Goal: Task Accomplishment & Management: Manage account settings

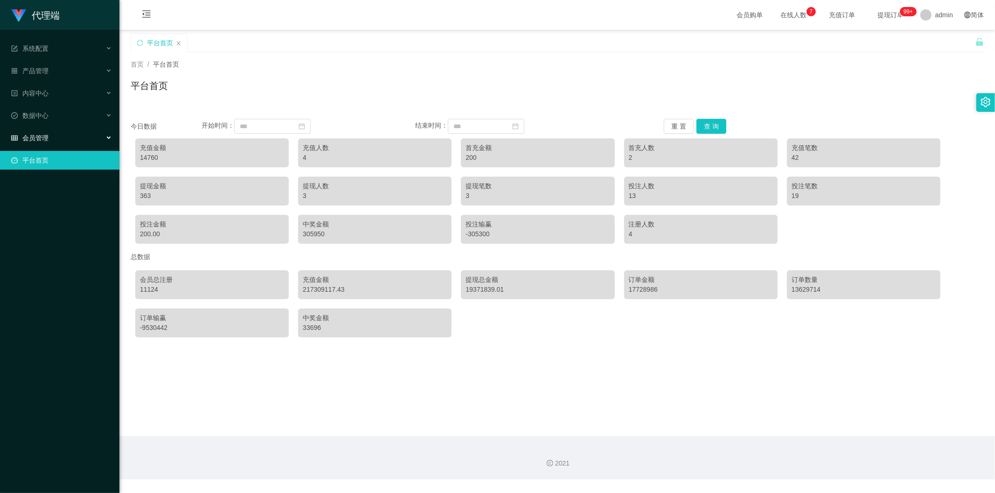
click at [50, 136] on div "会员管理" at bounding box center [59, 138] width 119 height 19
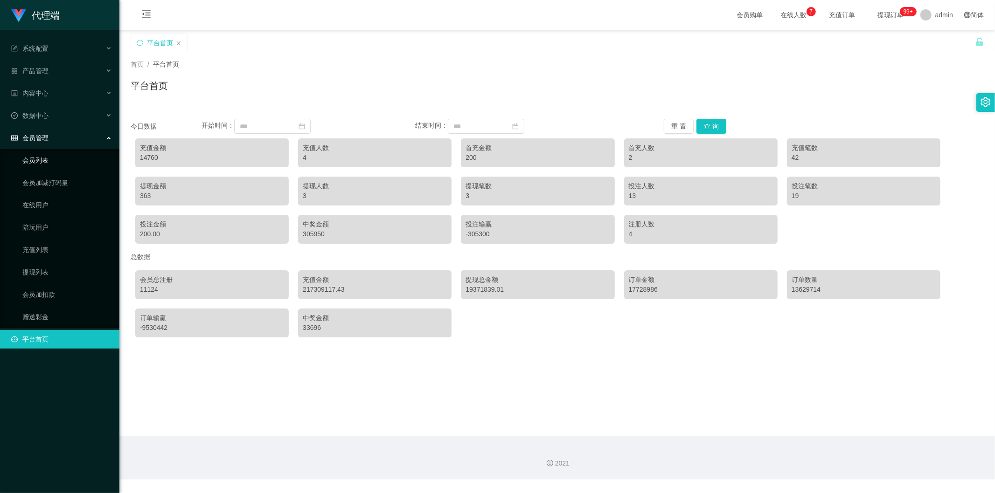
click at [52, 157] on link "会员列表" at bounding box center [67, 160] width 90 height 19
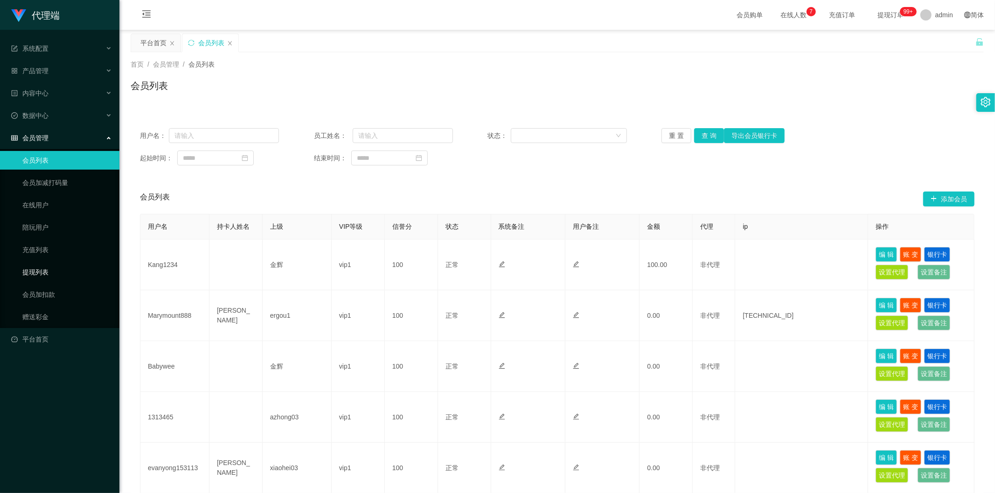
click at [44, 268] on link "提现列表" at bounding box center [67, 272] width 90 height 19
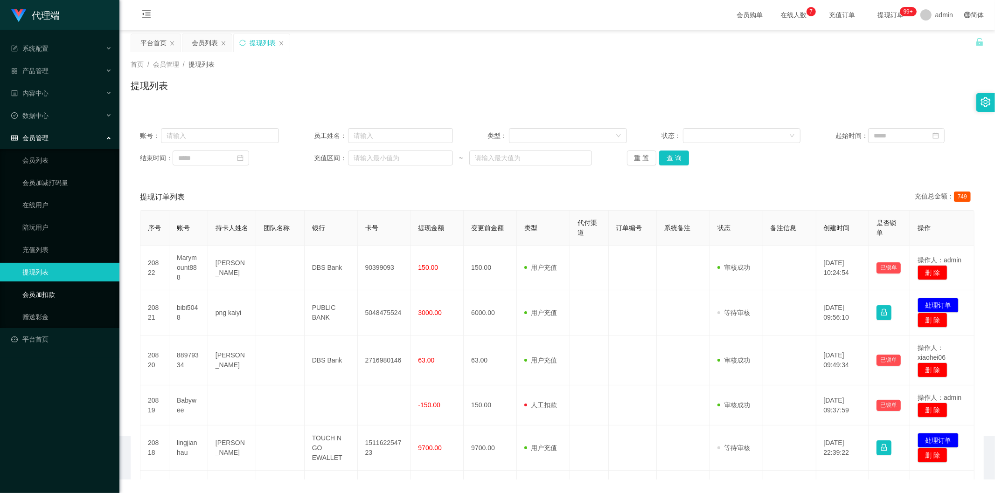
click at [47, 287] on link "会员加扣款" at bounding box center [67, 294] width 90 height 19
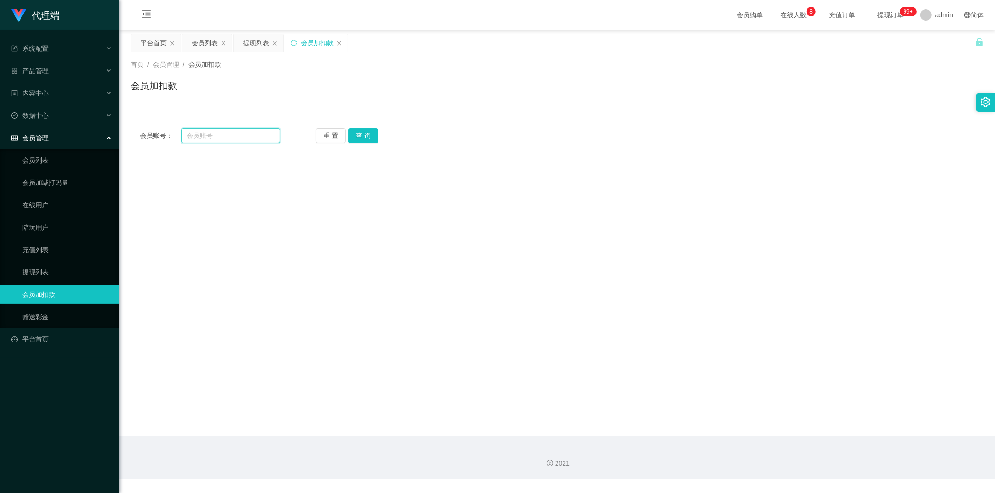
click at [207, 136] on input "text" at bounding box center [230, 135] width 99 height 15
paste input "87339672"
type input "87339672"
click at [355, 132] on button "查 询" at bounding box center [363, 135] width 30 height 15
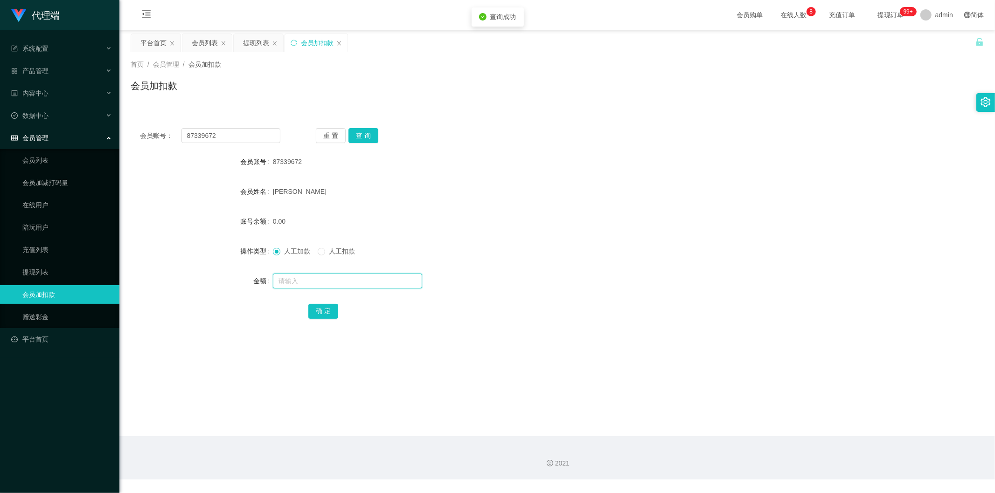
click at [294, 281] on input "text" at bounding box center [347, 281] width 149 height 15
type input "1"
type input "500"
click at [238, 313] on div "确 定" at bounding box center [557, 311] width 853 height 19
click at [322, 312] on button "确 定" at bounding box center [323, 311] width 30 height 15
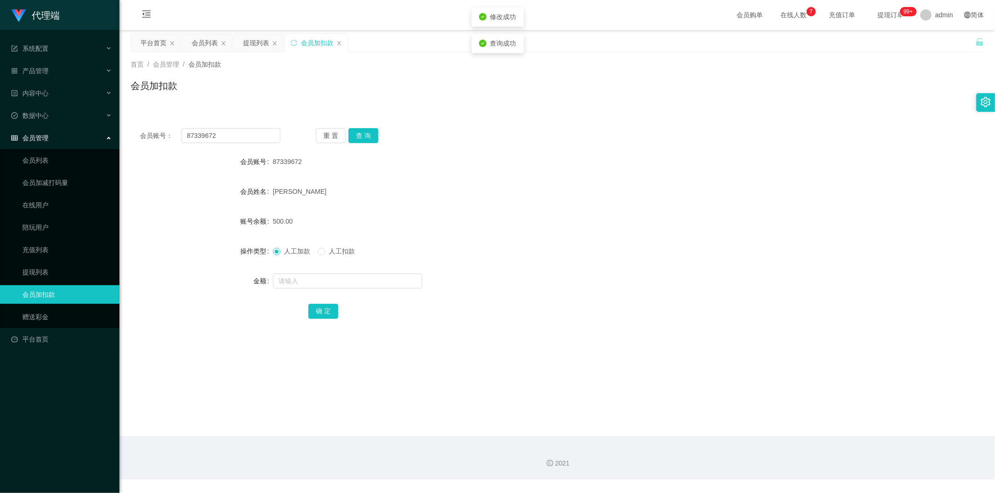
click at [423, 256] on div "人工加款 人工扣款" at bounding box center [522, 251] width 498 height 19
click at [211, 41] on div "会员列表" at bounding box center [205, 43] width 26 height 18
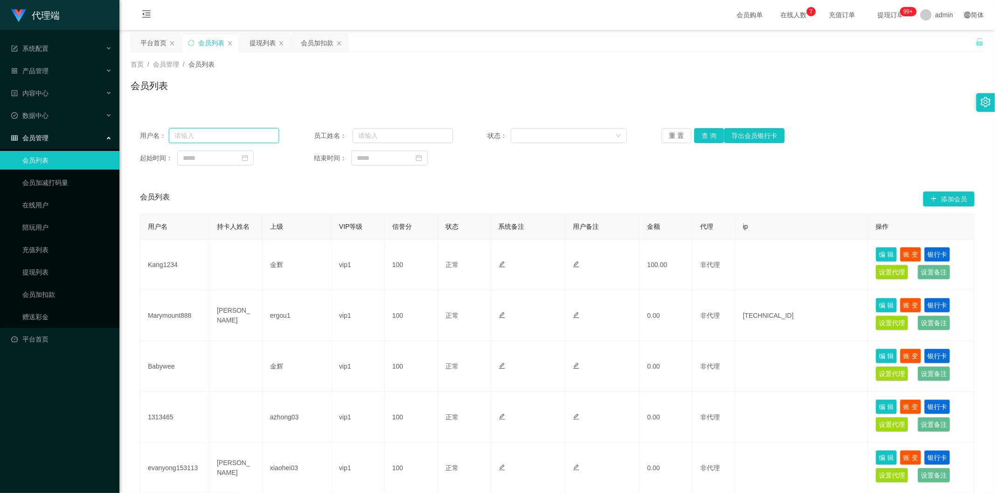
click at [234, 134] on input "text" at bounding box center [224, 135] width 110 height 15
paste input "87339672"
type input "87339672"
click at [706, 135] on button "查 询" at bounding box center [709, 135] width 30 height 15
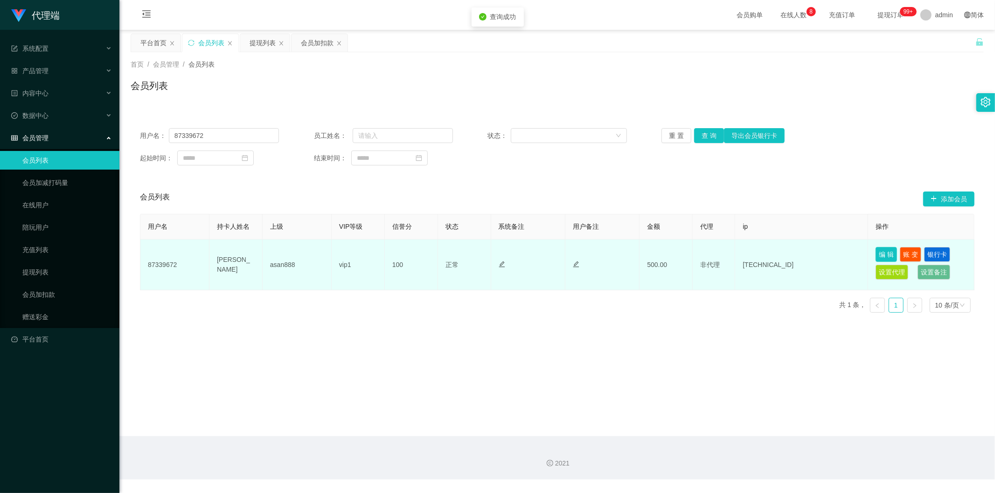
click at [879, 255] on button "编 辑" at bounding box center [885, 254] width 21 height 15
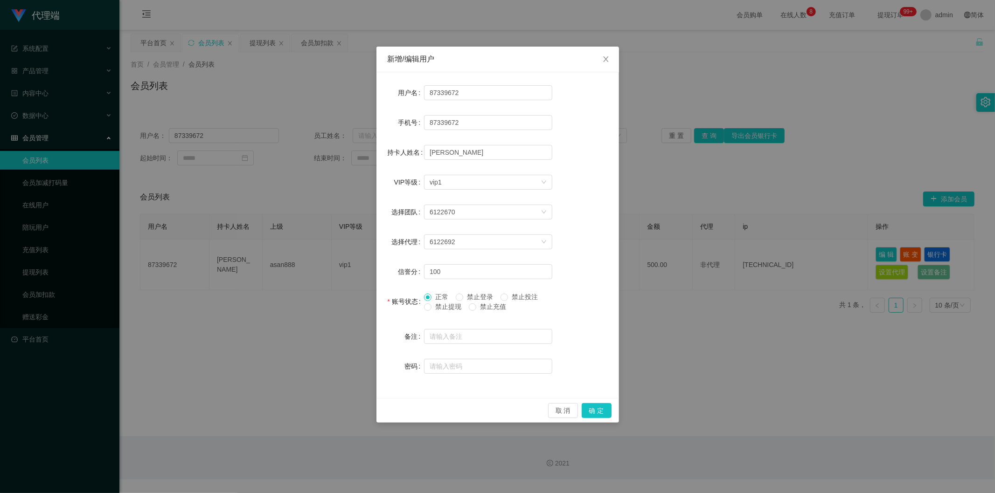
click at [431, 306] on span "禁止提现" at bounding box center [448, 306] width 34 height 7
click at [597, 411] on button "确 定" at bounding box center [597, 410] width 30 height 15
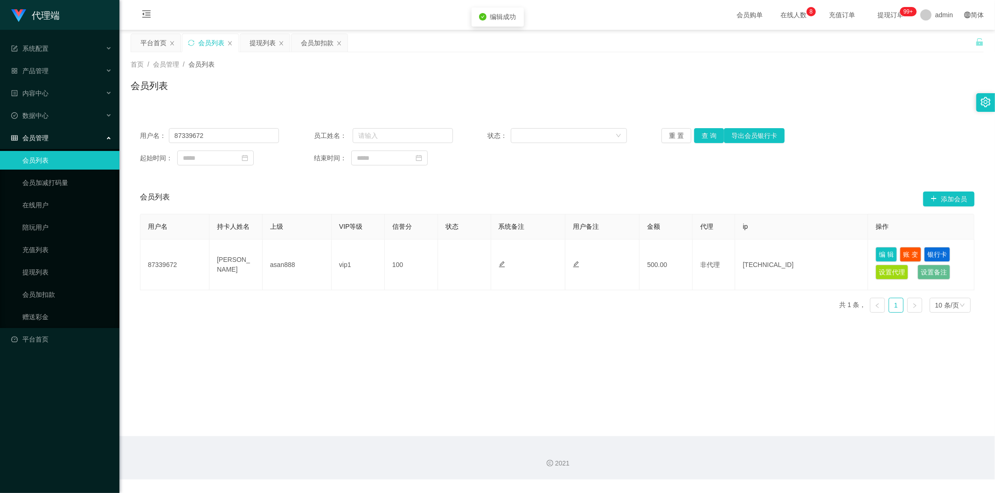
click at [668, 381] on main "关闭左侧 关闭右侧 关闭其它 刷新页面 平台首页 会员列表 提现列表 会员加扣款 首页 / 会员管理 / 会员列表 / 会员列表 用户名： 87339672 …" at bounding box center [556, 233] width 875 height 407
click at [601, 193] on div "会员列表 添加会员" at bounding box center [557, 199] width 834 height 30
drag, startPoint x: 519, startPoint y: 115, endPoint x: 514, endPoint y: 114, distance: 5.6
click at [519, 114] on div "用户名： 87339672 员工姓名： 状态： 重 置 查 询 导出会员银行卡 起始时间： 结束时间： 会员列表 添加会员 用户名 持卡人姓名 上级 VIP等…" at bounding box center [557, 214] width 853 height 213
drag, startPoint x: 448, startPoint y: 104, endPoint x: 410, endPoint y: 98, distance: 37.7
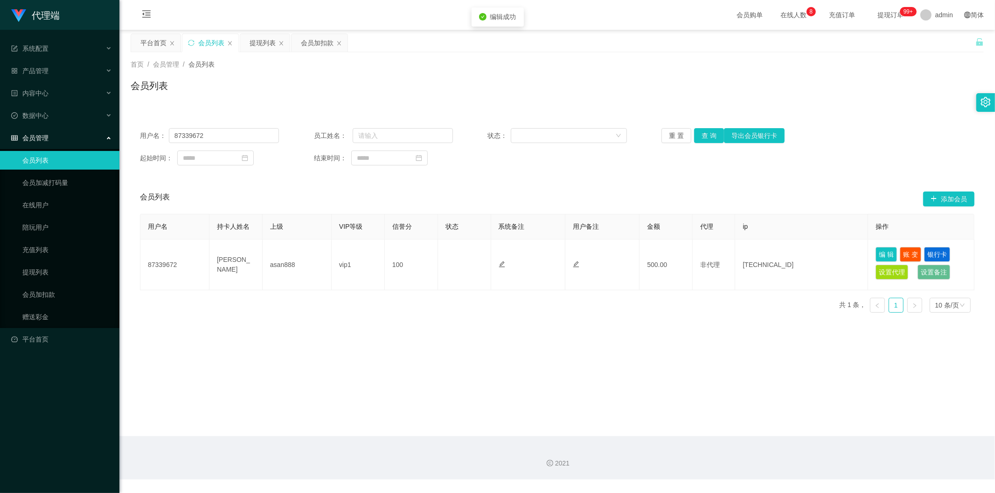
click at [446, 104] on div "首页 / 会员管理 / 会员列表 / 会员列表" at bounding box center [556, 79] width 875 height 55
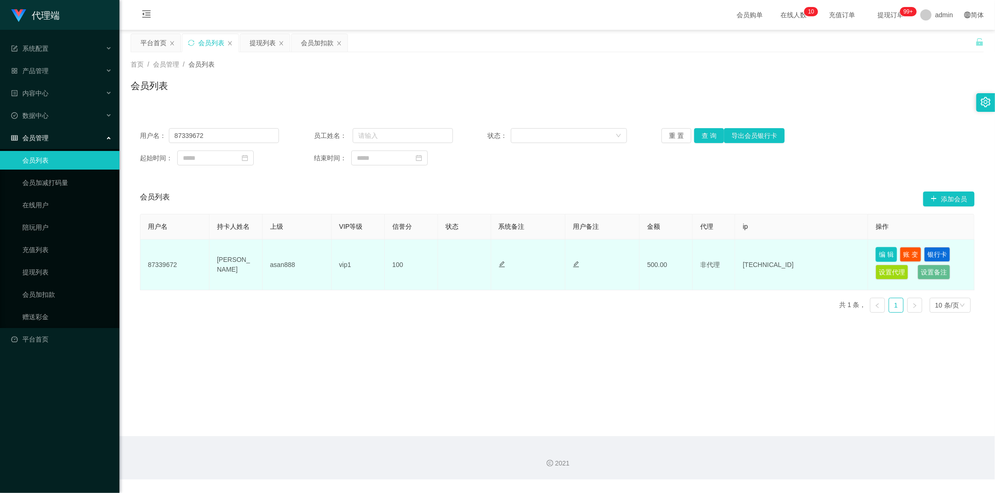
click at [881, 251] on button "编 辑" at bounding box center [885, 254] width 21 height 15
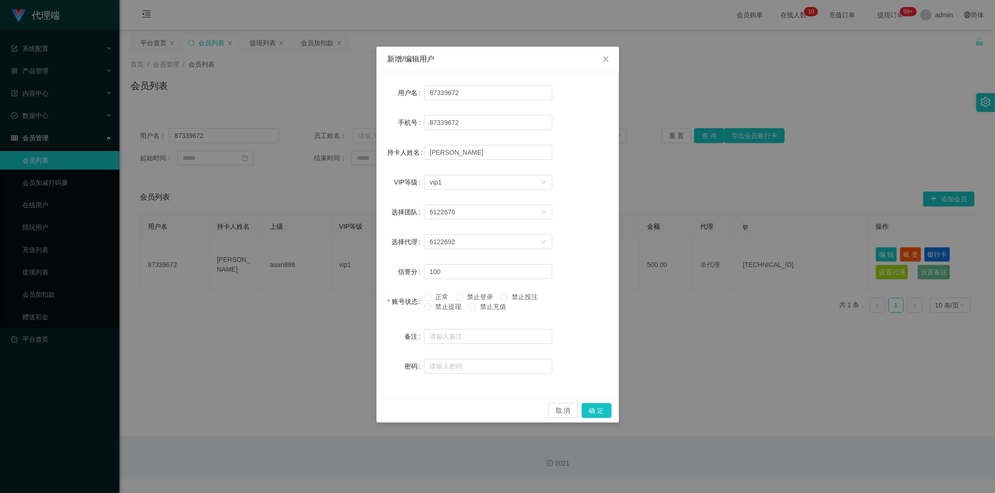
click at [761, 295] on div "新增/编辑用户 用户名 87339672 手机号 87339672 持卡人姓名 Chloe VIP等级 选择VIP等级 vip1 选择团队 6122670 选…" at bounding box center [497, 246] width 995 height 493
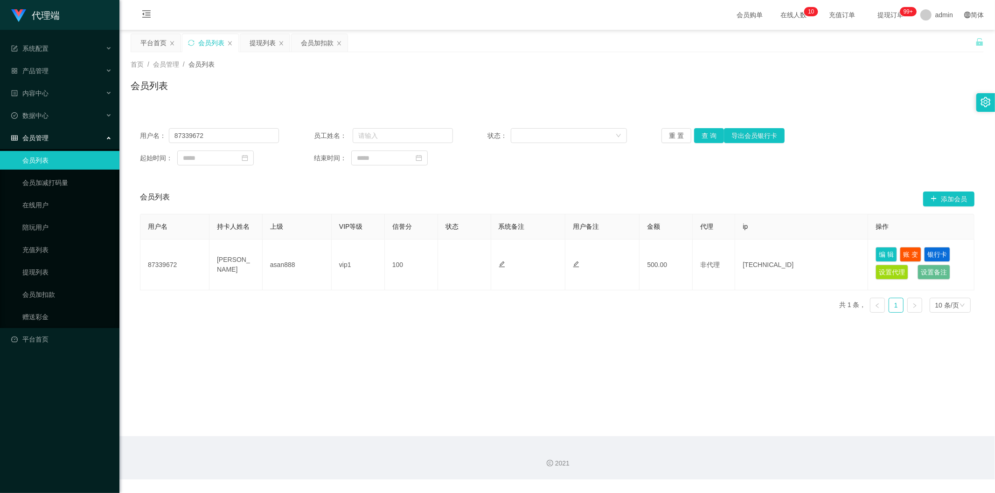
click at [870, 172] on div "代理端 系统配置 产品管理 内容中心 数据中心 会员管理 会员列表 会员加减打码量 在线用户 陪玩用户 充值列表 提现列表 会员加扣款 赠送彩金 平台首页 保…" at bounding box center [497, 246] width 995 height 493
click at [631, 72] on div "首页 / 会员管理 / 会员列表 / 会员列表" at bounding box center [557, 80] width 853 height 41
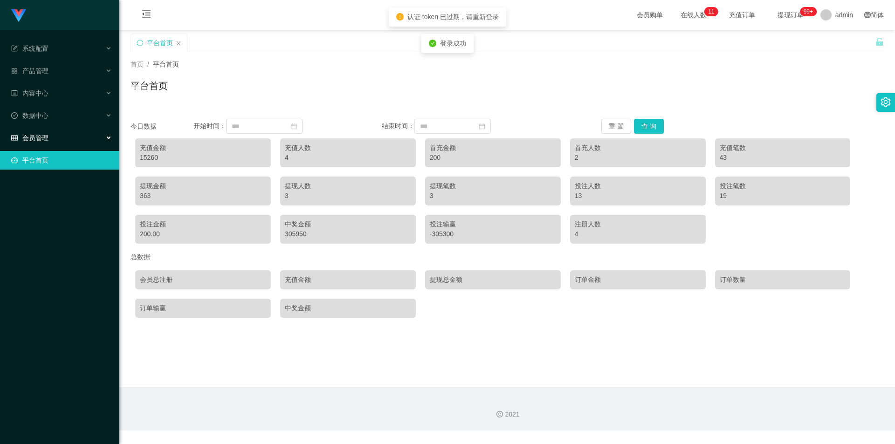
click at [62, 135] on div "会员管理" at bounding box center [59, 138] width 119 height 19
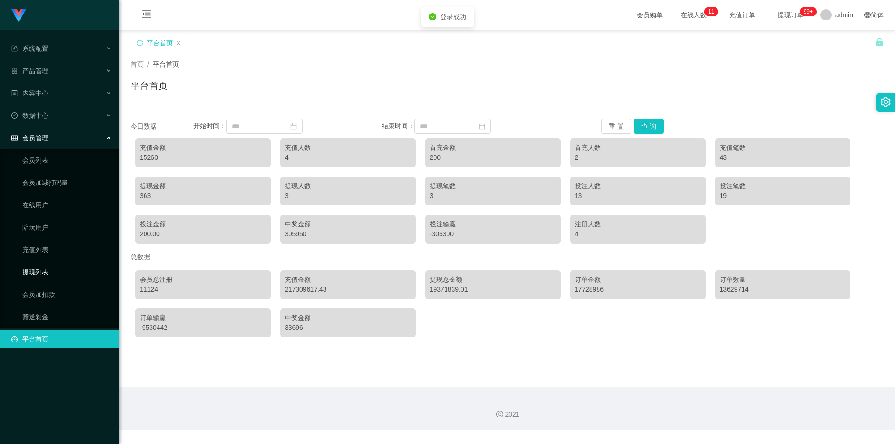
click at [56, 274] on link "提现列表" at bounding box center [67, 272] width 90 height 19
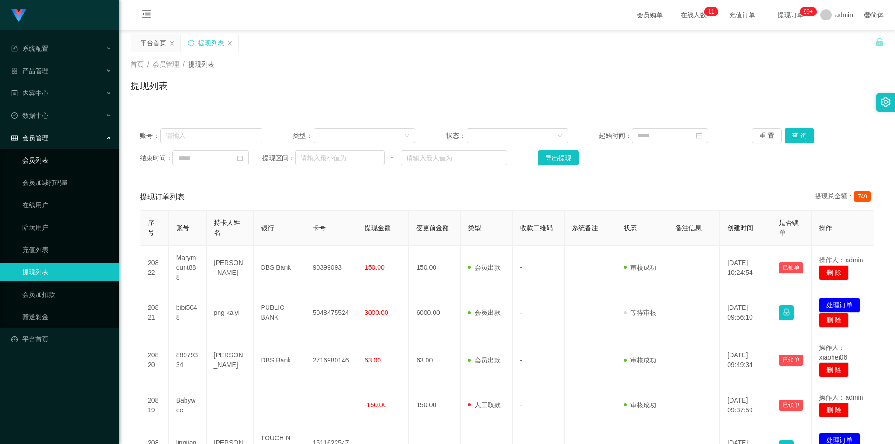
click at [55, 158] on link "会员列表" at bounding box center [67, 160] width 90 height 19
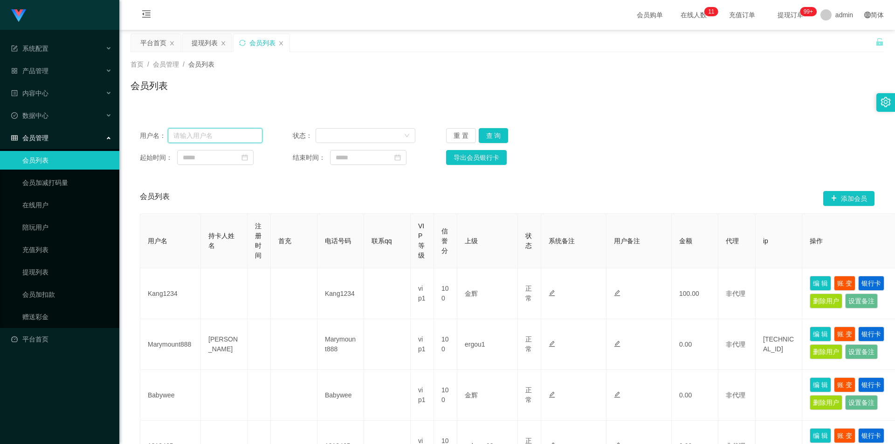
click at [209, 139] on input "text" at bounding box center [215, 135] width 95 height 15
paste input "87339672"
type input "87339672"
click at [489, 134] on button "查 询" at bounding box center [494, 135] width 30 height 15
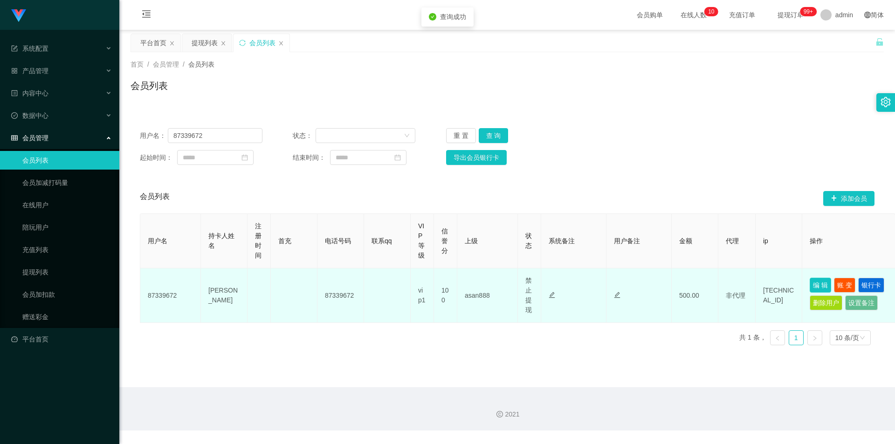
click at [820, 285] on button "编 辑" at bounding box center [820, 285] width 21 height 15
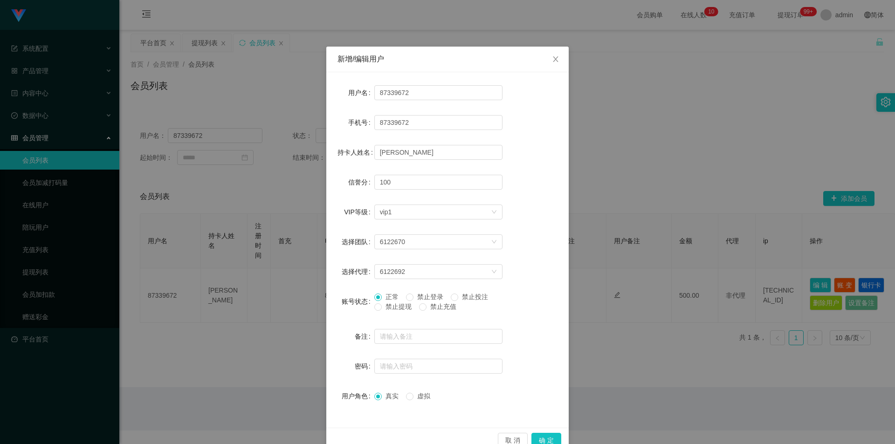
click at [385, 307] on span "禁止提现" at bounding box center [399, 306] width 34 height 7
click at [542, 440] on button "确 定" at bounding box center [547, 440] width 30 height 15
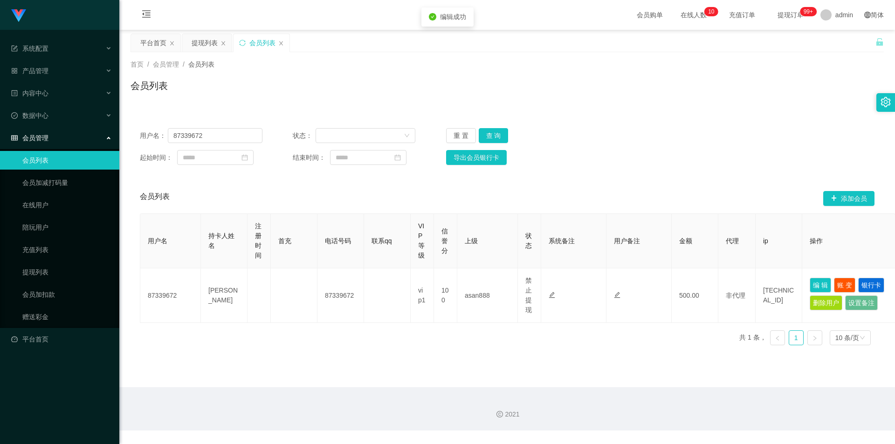
click at [535, 416] on div "2021" at bounding box center [507, 415] width 761 height 10
click at [624, 138] on div "用户名： 87339672 状态： 重 置 查 询" at bounding box center [507, 135] width 735 height 15
click at [596, 97] on div "会员列表" at bounding box center [508, 89] width 754 height 21
click at [53, 296] on link "会员加扣款" at bounding box center [67, 294] width 90 height 19
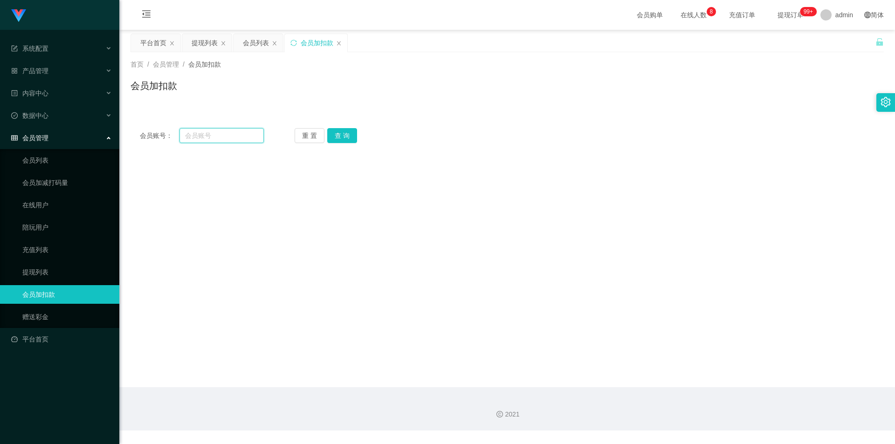
click at [229, 138] on input "text" at bounding box center [222, 135] width 84 height 15
paste input "89279596"
type input "89279596"
click at [337, 130] on button "查 询" at bounding box center [342, 135] width 30 height 15
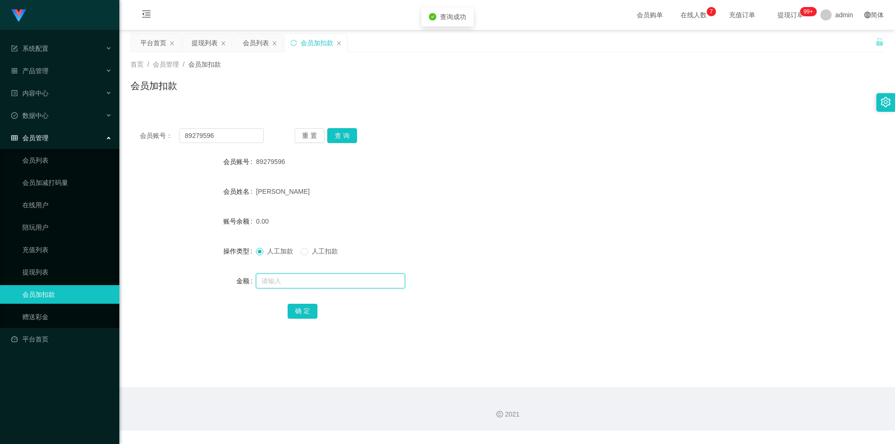
click at [269, 284] on input "text" at bounding box center [330, 281] width 149 height 15
type input "500"
click at [306, 312] on button "确 定" at bounding box center [303, 311] width 30 height 15
click at [507, 200] on div "[PERSON_NAME]" at bounding box center [476, 191] width 440 height 19
click at [256, 42] on div "会员列表" at bounding box center [256, 43] width 26 height 18
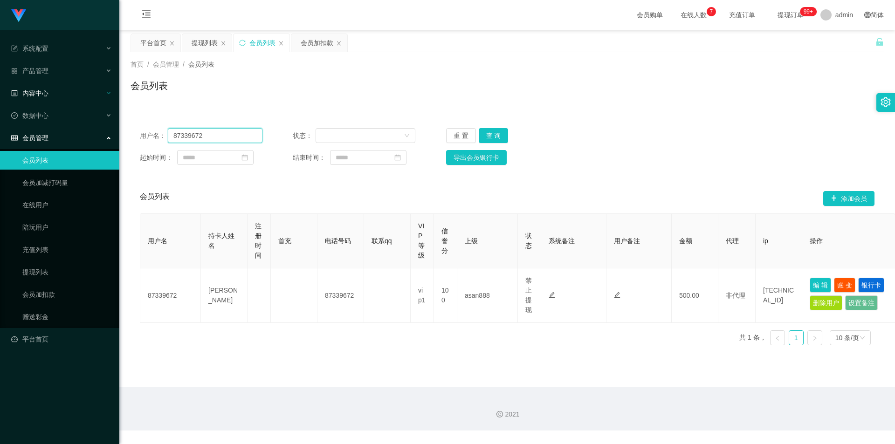
drag, startPoint x: 209, startPoint y: 134, endPoint x: 0, endPoint y: 91, distance: 213.4
click at [0, 91] on section "系统配置 产品管理 内容中心 数据中心 会员管理 会员列表 会员加减打码量 在线用户 陪玩用户 充值列表 提现列表 会员加扣款 赠送彩金 平台首页 保存配置 …" at bounding box center [447, 215] width 895 height 431
paste input "9279596"
type input "89279596"
click at [491, 136] on button "查 询" at bounding box center [494, 135] width 30 height 15
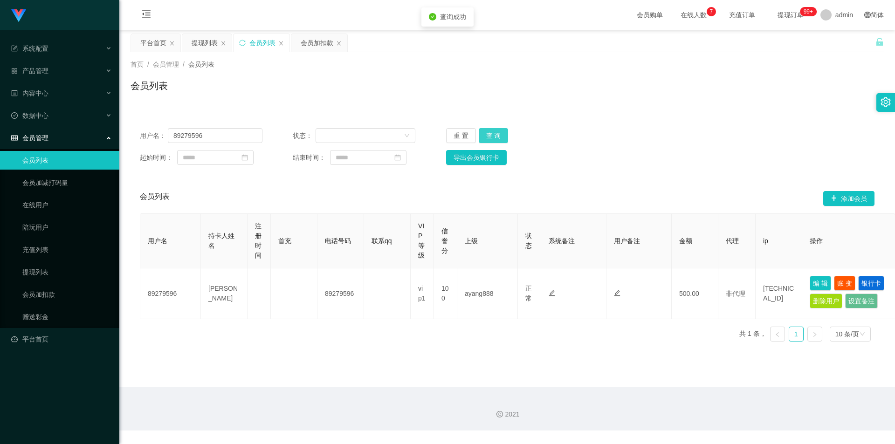
click at [491, 136] on button "查 询" at bounding box center [494, 135] width 30 height 15
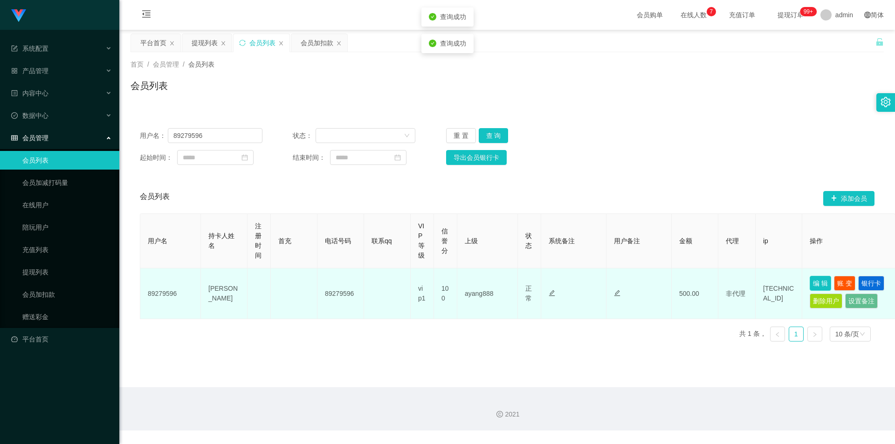
click at [827, 283] on button "编 辑" at bounding box center [820, 283] width 21 height 15
type input "89279596"
type input "[PERSON_NAME]"
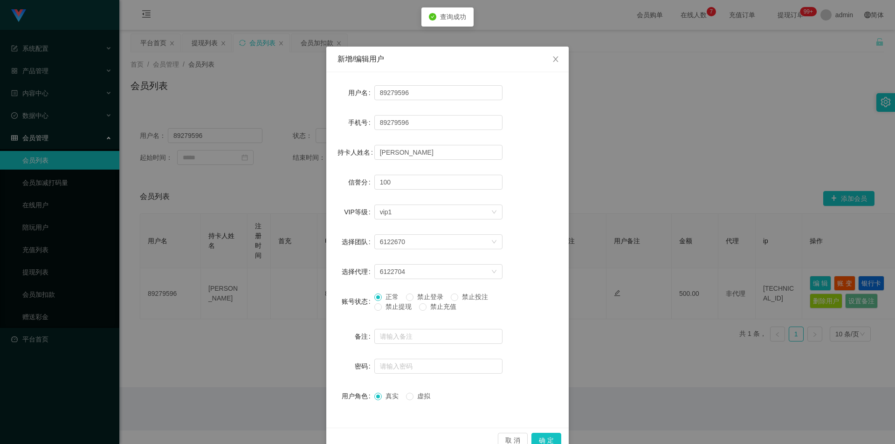
click at [388, 307] on span "禁止提现" at bounding box center [399, 306] width 34 height 7
click at [541, 437] on button "确 定" at bounding box center [547, 440] width 30 height 15
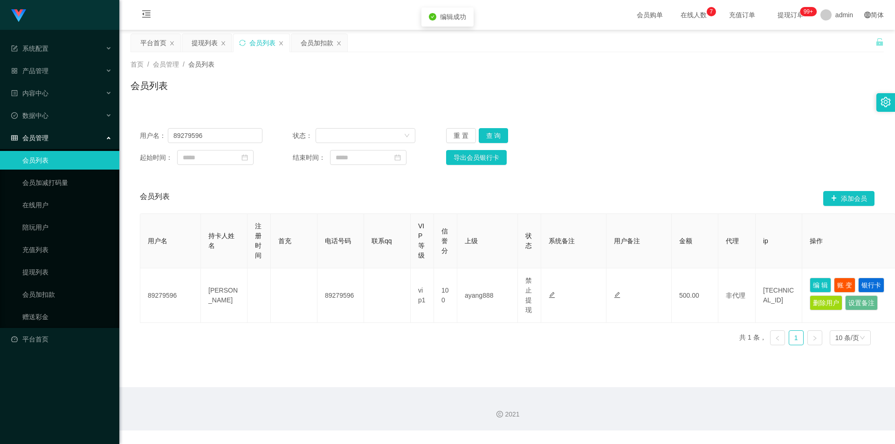
click at [556, 364] on main "关闭左侧 关闭右侧 关闭其它 刷新页面 平台首页 提现列表 会员列表 会员加扣款 首页 / 会员管理 / 会员列表 / 会员列表 用户名： 89279596 …" at bounding box center [507, 209] width 776 height 358
click at [643, 118] on div "用户名： 89279596 状态： 重 置 查 询 起始时间： 结束时间： 导出会员银行卡 会员列表 添加会员 用户名 持卡人姓名 注册时间 首充 电话号码 …" at bounding box center [508, 230] width 754 height 245
drag, startPoint x: 749, startPoint y: 77, endPoint x: 819, endPoint y: 13, distance: 95.7
click at [749, 77] on div "首页 / 会员管理 / 会员列表 / 会员列表" at bounding box center [508, 80] width 754 height 41
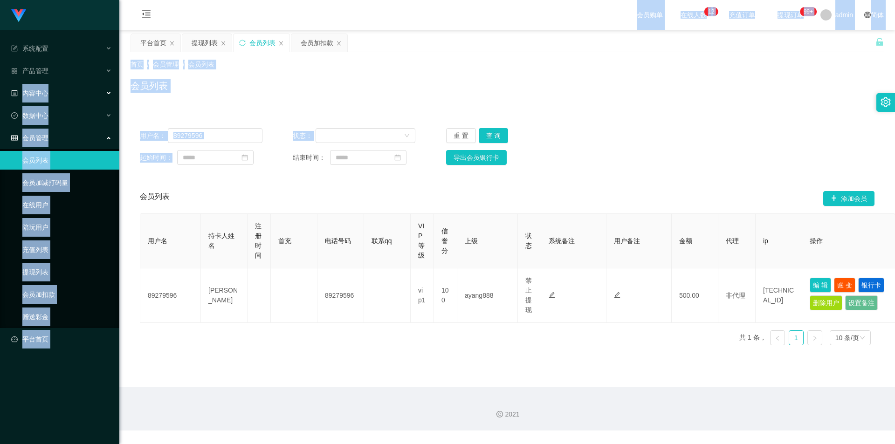
drag, startPoint x: 0, startPoint y: 102, endPoint x: 69, endPoint y: 90, distance: 70.5
click at [0, 96] on section "系统配置 产品管理 内容中心 数据中心 会员管理 会员列表 会员加减打码量 在线用户 陪玩用户 充值列表 提现列表 会员加扣款 赠送彩金 平台首页 保存配置 …" at bounding box center [447, 215] width 895 height 431
click at [215, 148] on div "用户名： 89279596 状态： 重 置 查 询 起始时间： 结束时间： 导出会员银行卡" at bounding box center [508, 146] width 754 height 55
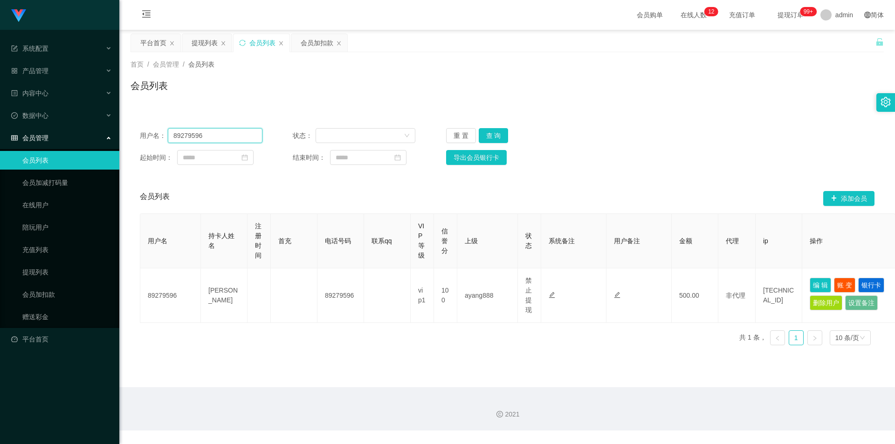
drag, startPoint x: 215, startPoint y: 138, endPoint x: 155, endPoint y: 137, distance: 60.2
click at [155, 137] on div "用户名： 89279596" at bounding box center [201, 135] width 123 height 15
click at [495, 125] on div "用户名： 89279596 状态： 重 置 查 询 起始时间： 结束时间： 导出会员银行卡" at bounding box center [508, 146] width 754 height 55
click at [490, 134] on button "查 询" at bounding box center [494, 135] width 30 height 15
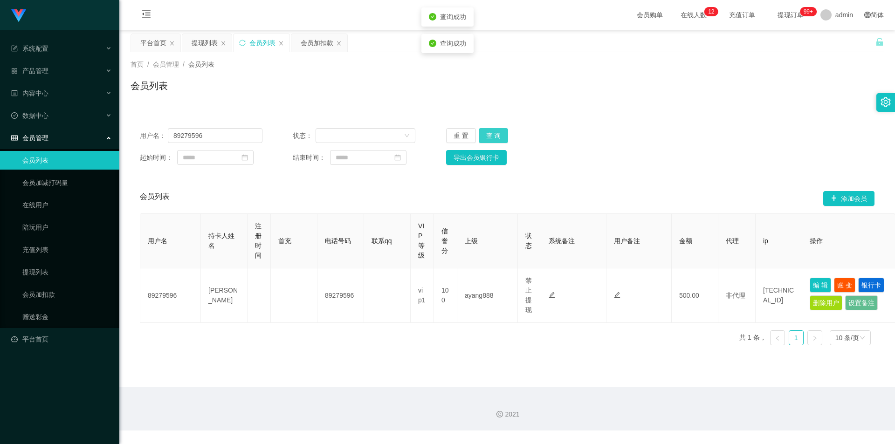
click at [490, 134] on button "查 询" at bounding box center [494, 135] width 30 height 15
click at [809, 115] on div "用户名： 89279596 状态： 重 置 查 询 起始时间： 结束时间： 导出会员银行卡 会员列表 添加会员 用户名 持卡人姓名 注册时间 首充 电话号码 …" at bounding box center [508, 230] width 754 height 245
drag, startPoint x: 221, startPoint y: 138, endPoint x: 0, endPoint y: 112, distance: 222.6
click at [0, 112] on section "系统配置 产品管理 内容中心 数据中心 会员管理 会员列表 会员加减打码量 在线用户 陪玩用户 充值列表 提现列表 会员加扣款 赠送彩金 平台首页 保存配置 …" at bounding box center [447, 215] width 895 height 431
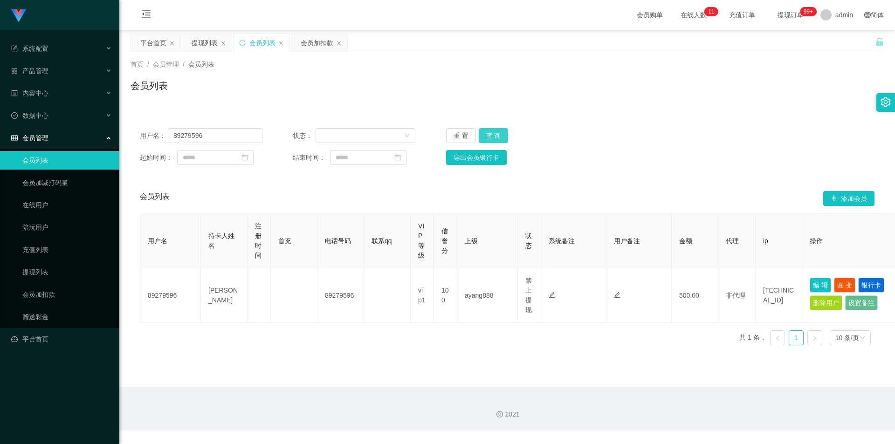
click at [493, 135] on button "查 询" at bounding box center [494, 135] width 30 height 15
click at [673, 112] on div "用户名： 89279596 状态： 重 置 查 询 起始时间： 结束时间： 导出会员银行卡 会员列表 添加会员 用户名 持卡人姓名 注册时间 首充 电话号码 …" at bounding box center [508, 230] width 754 height 245
